Goal: Register for event/course

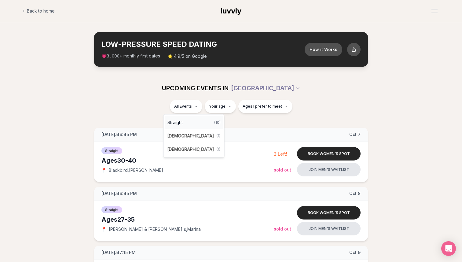
click at [191, 120] on div "Straight ( 10 )" at bounding box center [194, 122] width 58 height 13
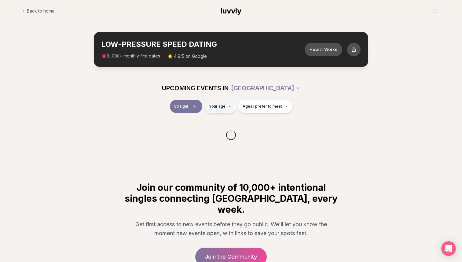
click at [218, 108] on html "Back to home luvvly LOW-PRESSURE SPEED DATING How it Works 💗 3,000 + monthly fi…" at bounding box center [231, 159] width 462 height 319
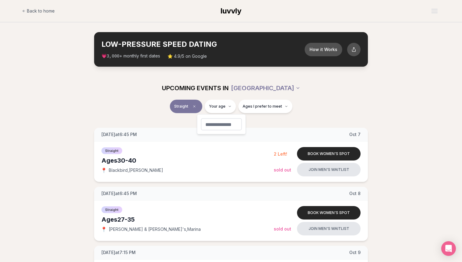
type input "**"
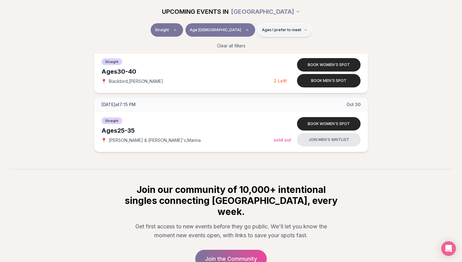
scroll to position [454, 0]
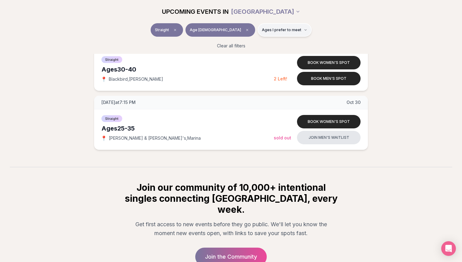
click at [274, 32] on button "Ages I prefer to meet" at bounding box center [284, 29] width 54 height 13
click at [271, 54] on span "Around my age" at bounding box center [262, 53] width 31 height 6
click at [243, 54] on button "Around my age" at bounding box center [240, 53] width 5 height 5
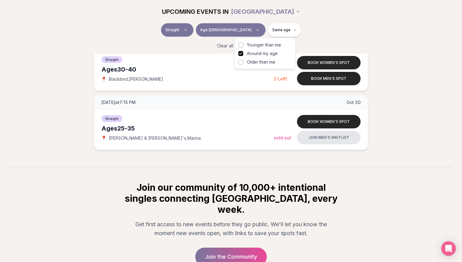
click at [271, 46] on span "Younger than me" at bounding box center [264, 45] width 34 height 6
click at [243, 46] on button "Younger than me" at bounding box center [240, 44] width 5 height 5
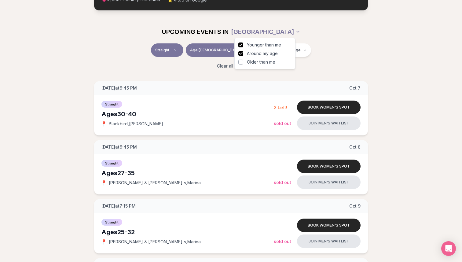
click at [333, 34] on div "UPCOMING EVENTS IN [GEOGRAPHIC_DATA] Straight Age [DEMOGRAPHIC_DATA] Younger + …" at bounding box center [231, 47] width 462 height 54
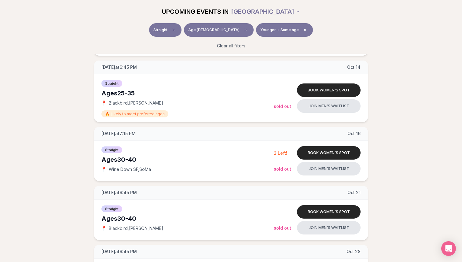
scroll to position [267, 0]
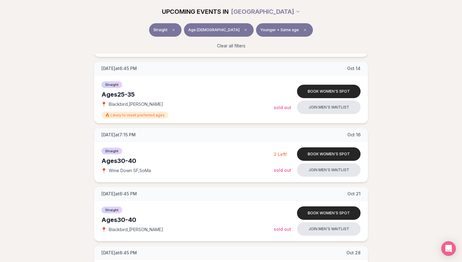
click at [270, 30] on span "Younger + Same age" at bounding box center [279, 29] width 38 height 5
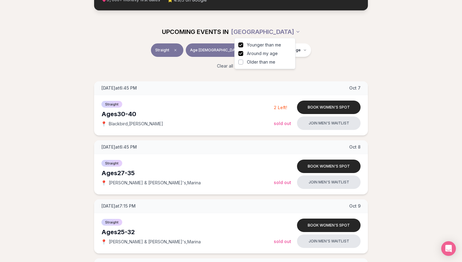
scroll to position [267, 0]
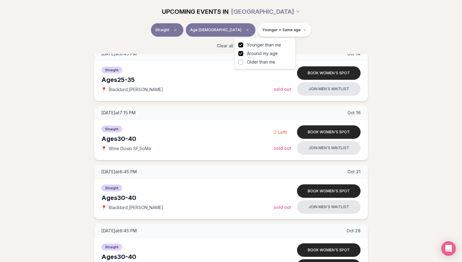
click at [266, 53] on span "Around my age" at bounding box center [262, 53] width 31 height 6
click at [243, 53] on button "Around my age" at bounding box center [240, 53] width 5 height 5
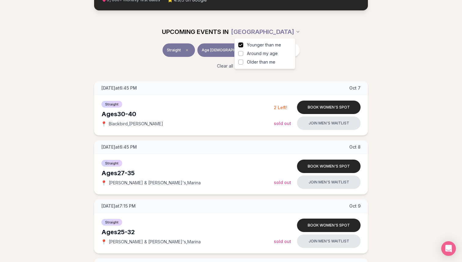
click at [347, 31] on div "UPCOMING EVENTS IN [GEOGRAPHIC_DATA] Straight Age [DEMOGRAPHIC_DATA] Younger Cl…" at bounding box center [231, 47] width 462 height 54
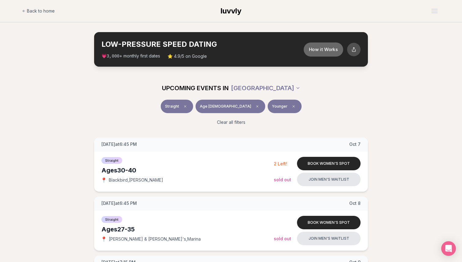
click at [316, 48] on button "How it Works" at bounding box center [323, 49] width 39 height 14
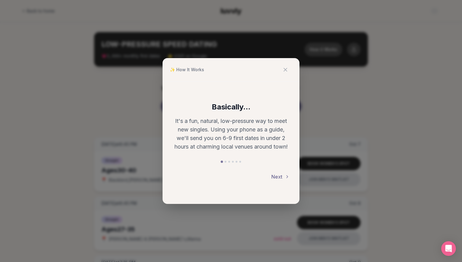
click at [280, 178] on button "Next" at bounding box center [280, 176] width 18 height 13
click at [281, 175] on button "Next" at bounding box center [280, 176] width 18 height 13
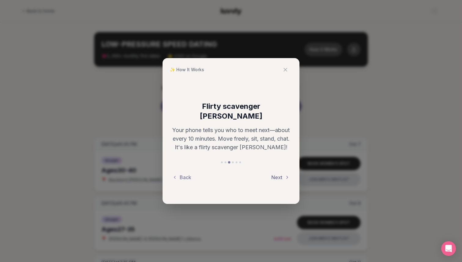
click at [281, 173] on button "Next" at bounding box center [280, 176] width 18 height 13
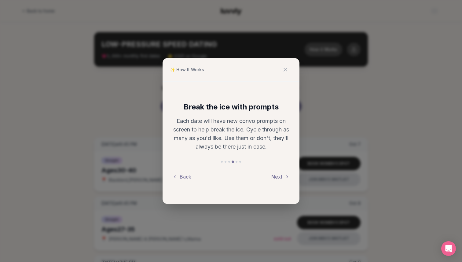
click at [281, 173] on button "Next" at bounding box center [280, 176] width 18 height 13
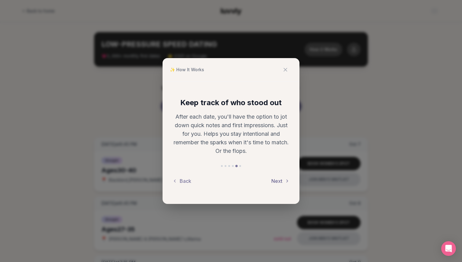
click at [281, 173] on div "Keep track of who stood out After each date, you'll have the option to jot down…" at bounding box center [230, 143] width 137 height 122
click at [278, 179] on button "Next" at bounding box center [280, 180] width 18 height 13
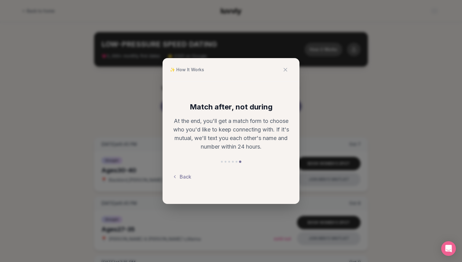
click at [278, 179] on div "Back" at bounding box center [230, 176] width 117 height 13
click at [286, 69] on icon at bounding box center [285, 70] width 6 height 6
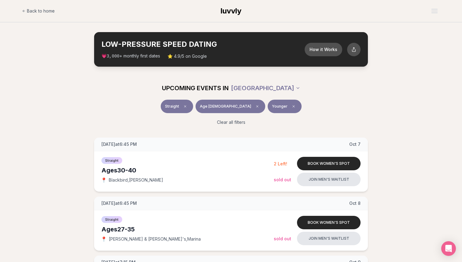
click at [194, 58] on span "⭐ 4.9/5 on Google" at bounding box center [186, 56] width 39 height 6
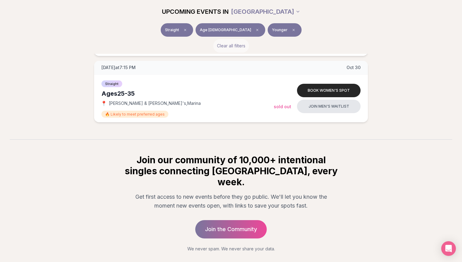
scroll to position [506, 0]
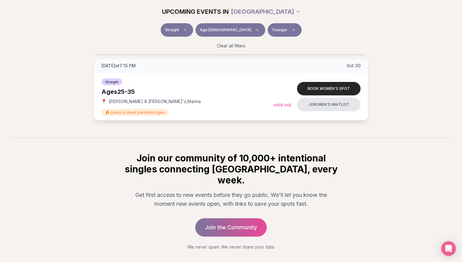
click at [221, 87] on div "Ages [DEMOGRAPHIC_DATA]" at bounding box center [187, 91] width 172 height 9
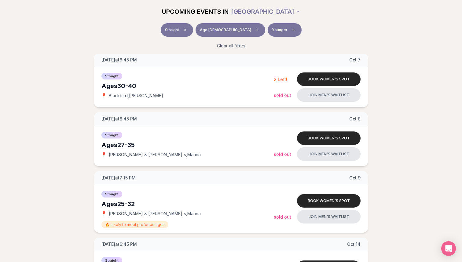
scroll to position [0, 0]
